Goal: Information Seeking & Learning: Check status

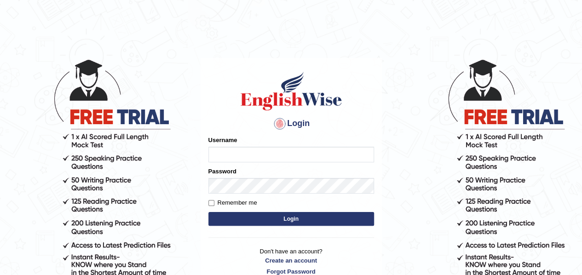
type input "gurmk"
click at [315, 215] on button "Login" at bounding box center [291, 219] width 166 height 14
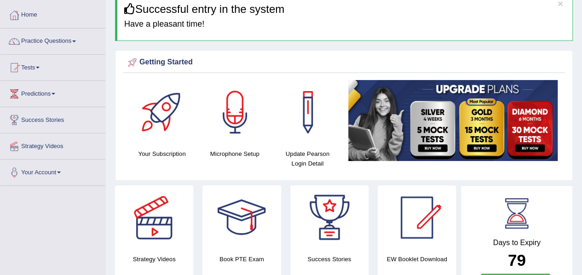
scroll to position [45, 0]
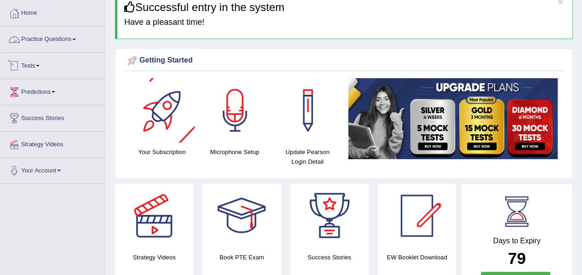
click at [73, 38] on link "Practice Questions" at bounding box center [52, 38] width 105 height 23
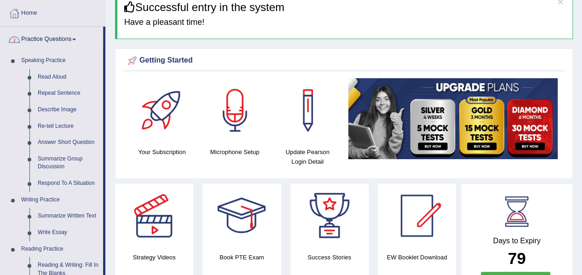
click at [73, 38] on link "Practice Questions" at bounding box center [51, 38] width 103 height 23
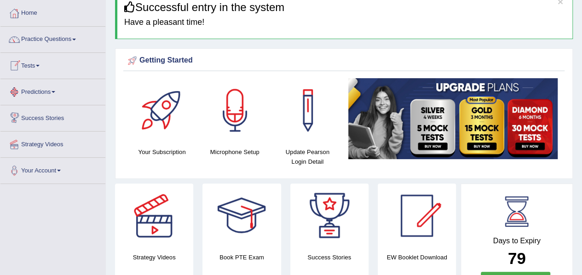
click at [42, 61] on link "Tests" at bounding box center [52, 64] width 105 height 23
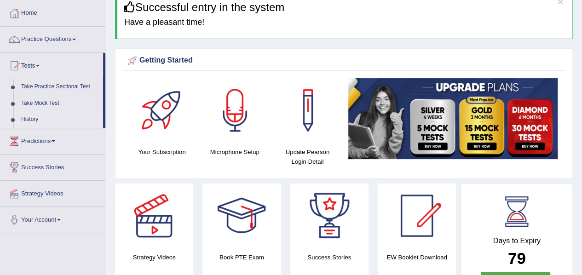
click at [32, 115] on link "History" at bounding box center [60, 119] width 86 height 17
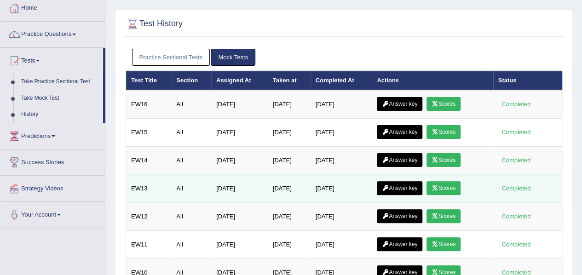
scroll to position [52, 0]
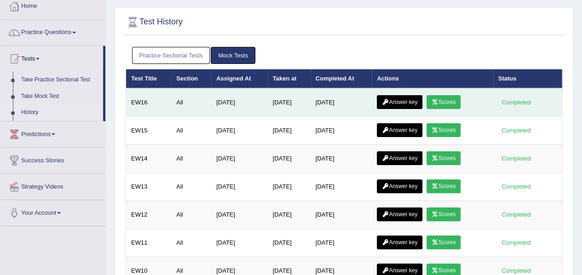
click at [405, 98] on link "Answer key" at bounding box center [400, 102] width 46 height 14
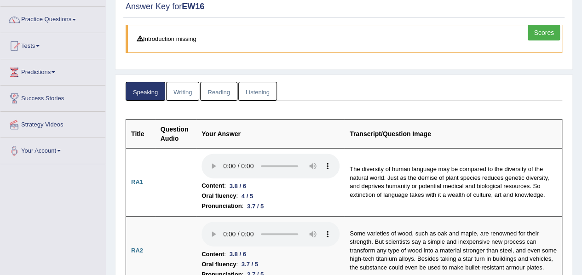
scroll to position [63, 0]
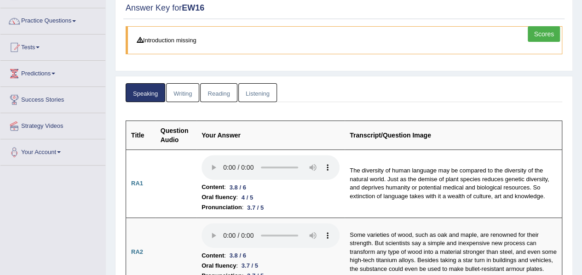
click at [260, 95] on link "Listening" at bounding box center [257, 92] width 39 height 19
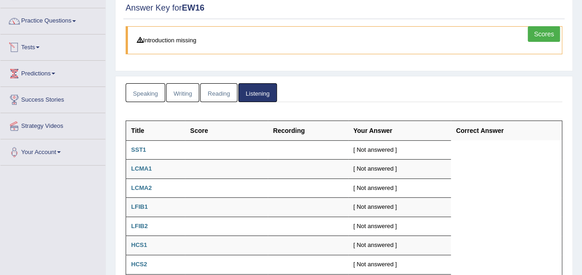
click at [40, 48] on link "Tests" at bounding box center [52, 45] width 105 height 23
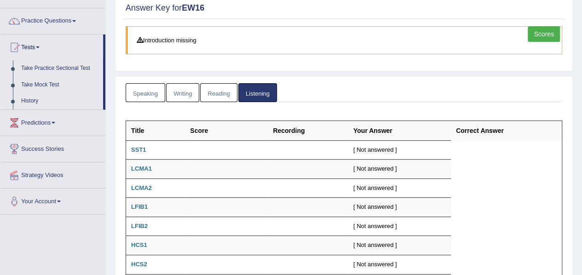
click at [33, 99] on link "History" at bounding box center [60, 101] width 86 height 17
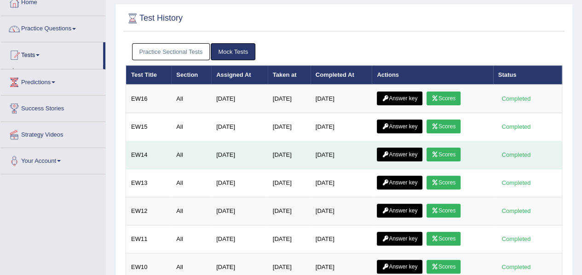
scroll to position [57, 0]
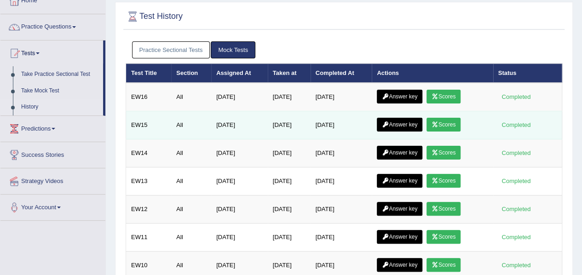
click at [410, 122] on link "Answer key" at bounding box center [400, 125] width 46 height 14
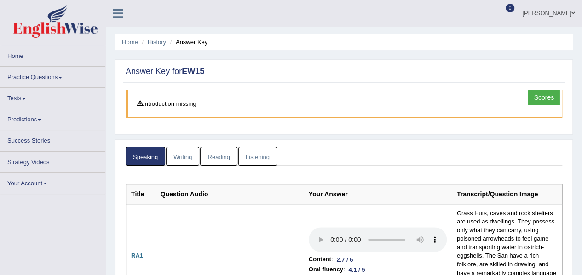
click at [258, 149] on link "Listening" at bounding box center [257, 156] width 39 height 19
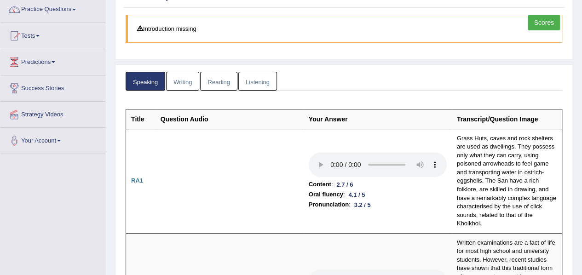
scroll to position [79, 0]
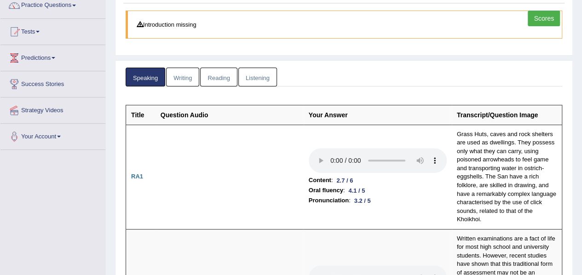
click at [258, 75] on link "Listening" at bounding box center [257, 77] width 39 height 19
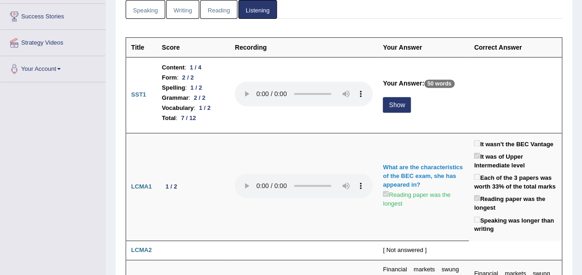
scroll to position [149, 0]
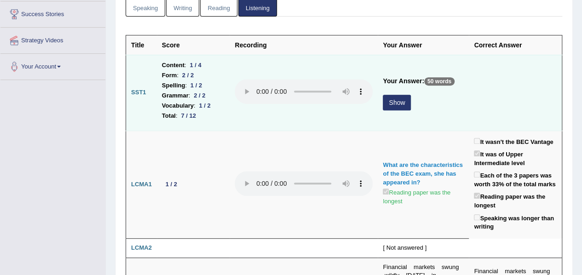
click at [394, 96] on button "Show" at bounding box center [397, 103] width 28 height 16
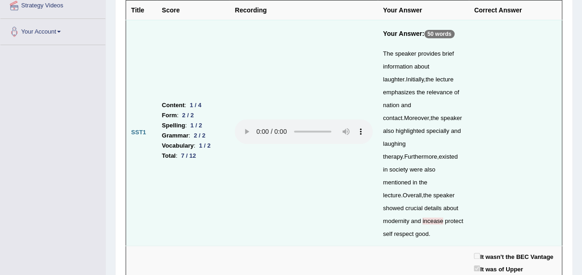
scroll to position [190, 0]
